Goal: Information Seeking & Learning: Learn about a topic

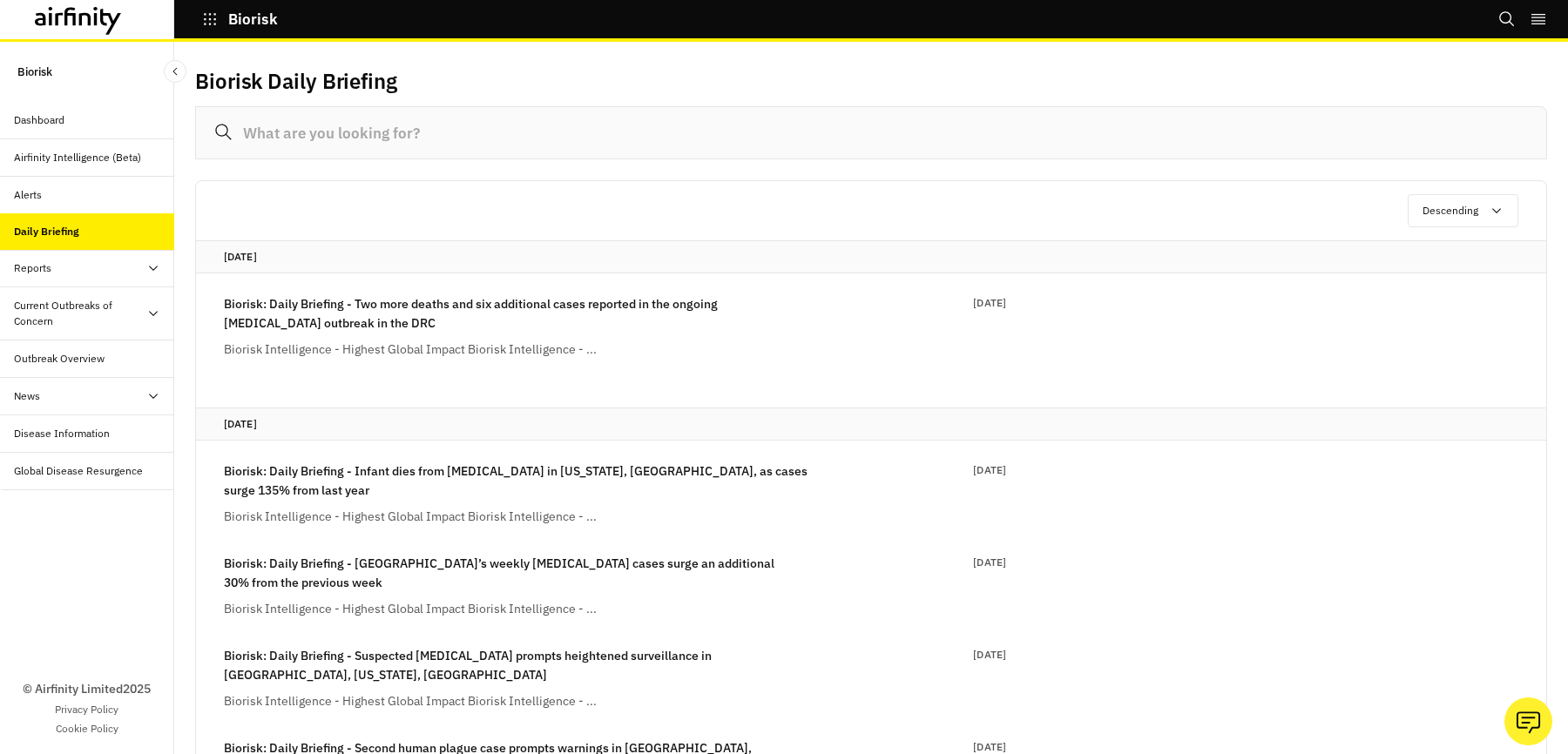
click at [314, 335] on div "Biorisk: Daily Briefing - Two more deaths and six additional cases reported in …" at bounding box center [578, 326] width 708 height 65
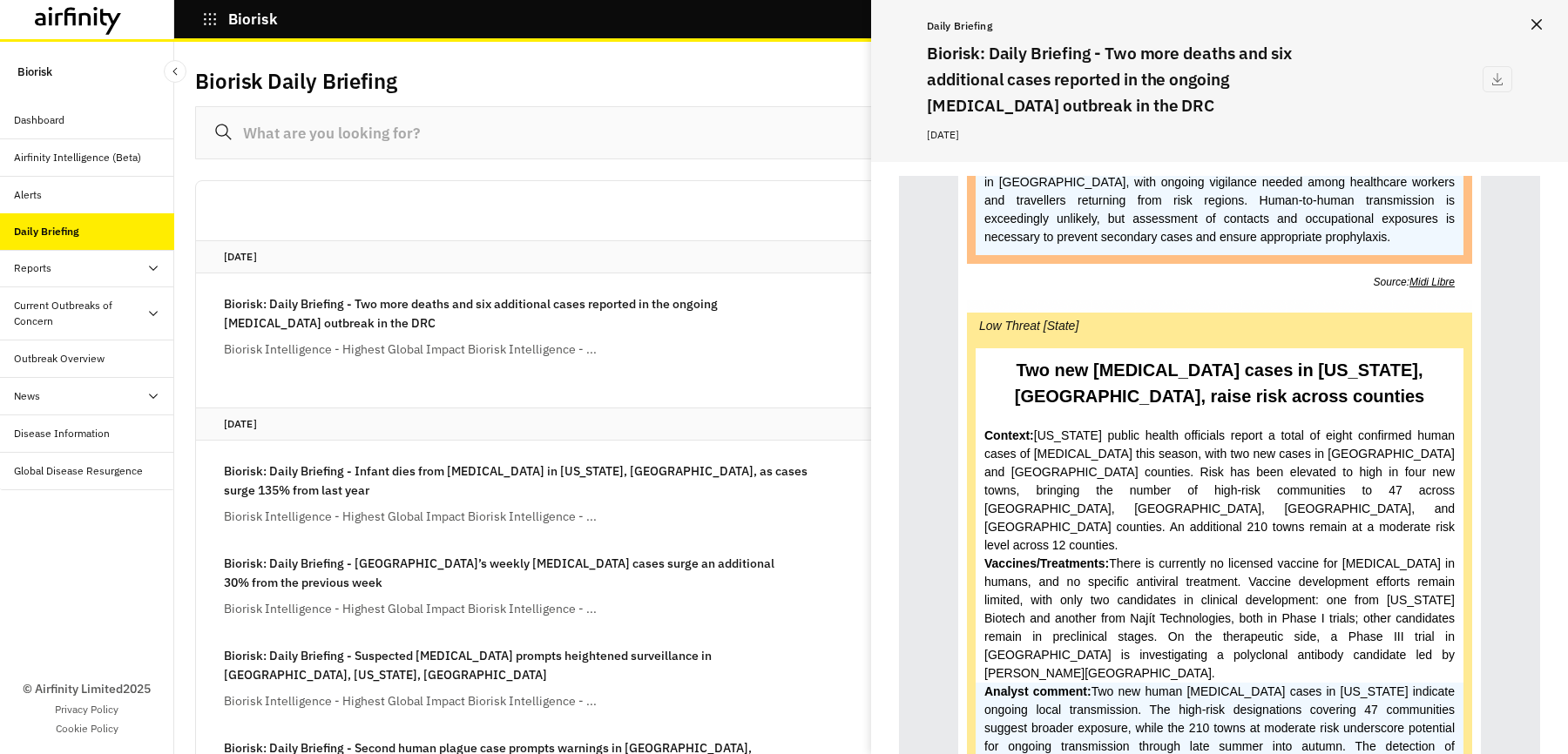
scroll to position [1487, 0]
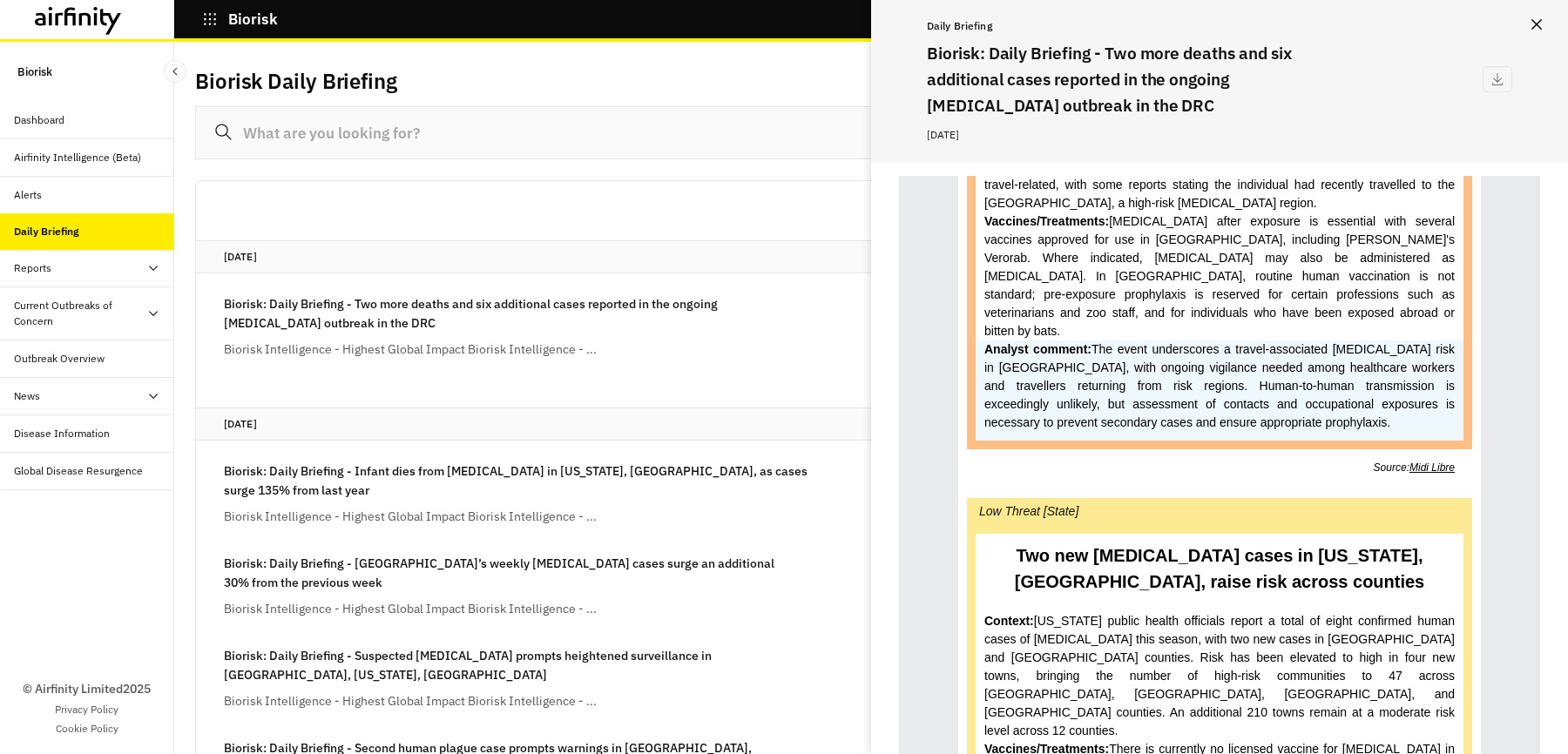
click at [1531, 32] on button "Close" at bounding box center [1536, 24] width 28 height 28
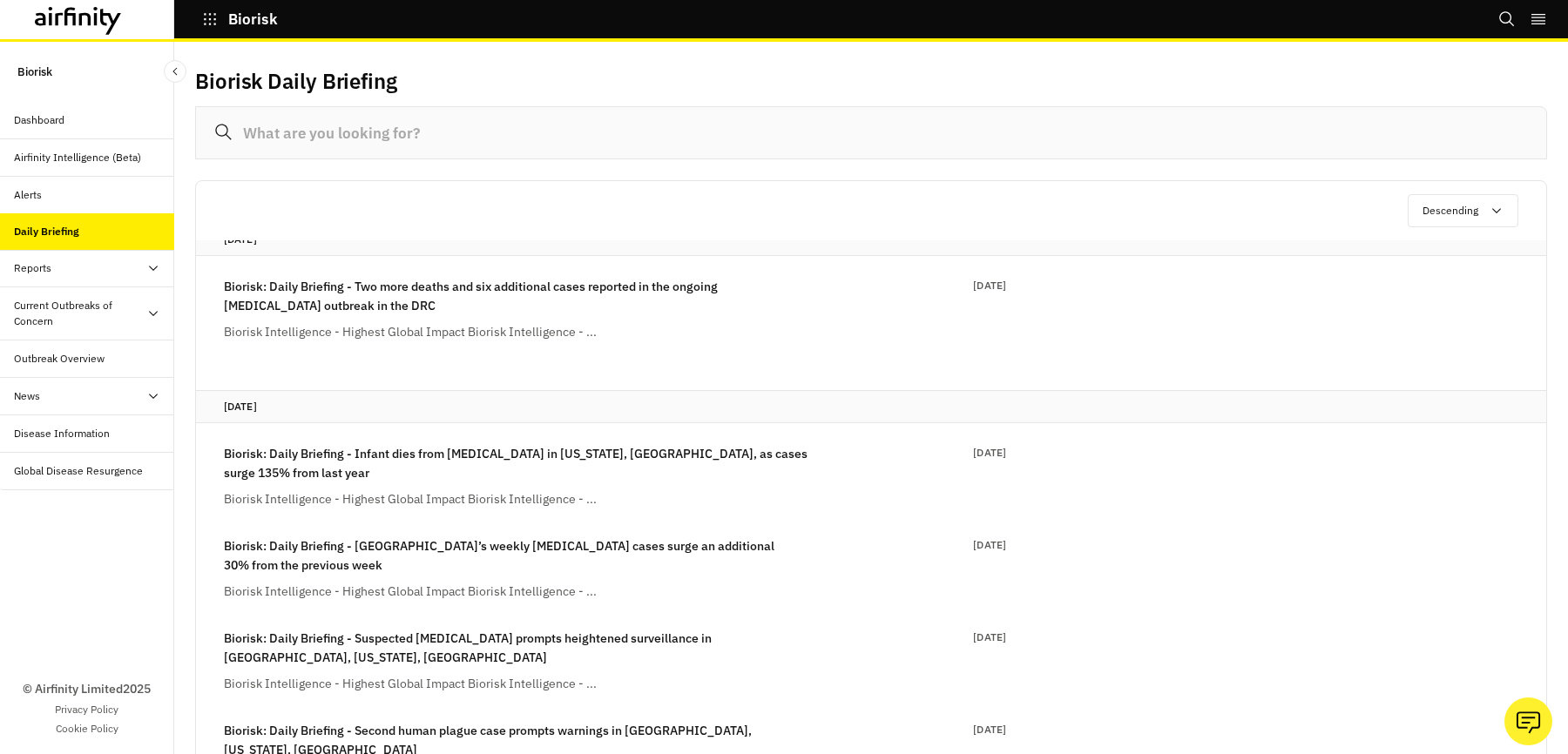
scroll to position [18, 0]
click at [56, 324] on div "Current Outbreaks of Concern" at bounding box center [80, 313] width 133 height 31
click at [53, 355] on div "[MEDICAL_DATA]" at bounding box center [69, 359] width 83 height 16
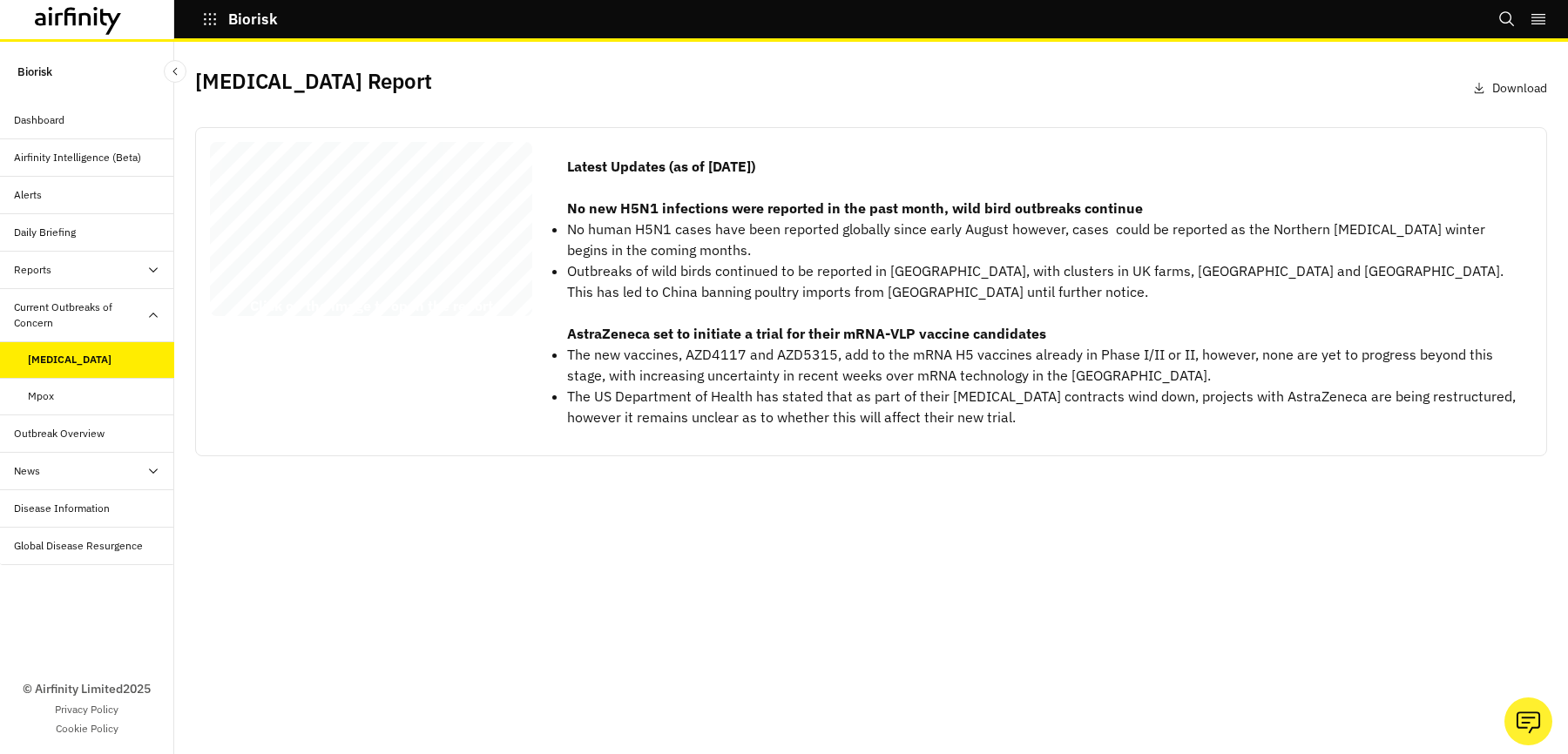
click at [358, 261] on div "[MEDICAL_DATA] Report [DATE] © 2025 Airfinity – Private & Co nfidential Last up…" at bounding box center [371, 232] width 323 height 182
